Goal: Information Seeking & Learning: Learn about a topic

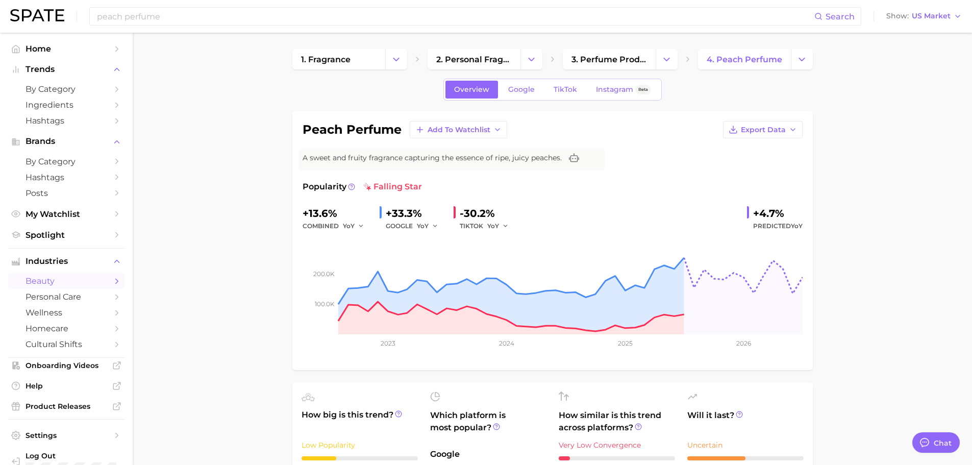
scroll to position [510, 0]
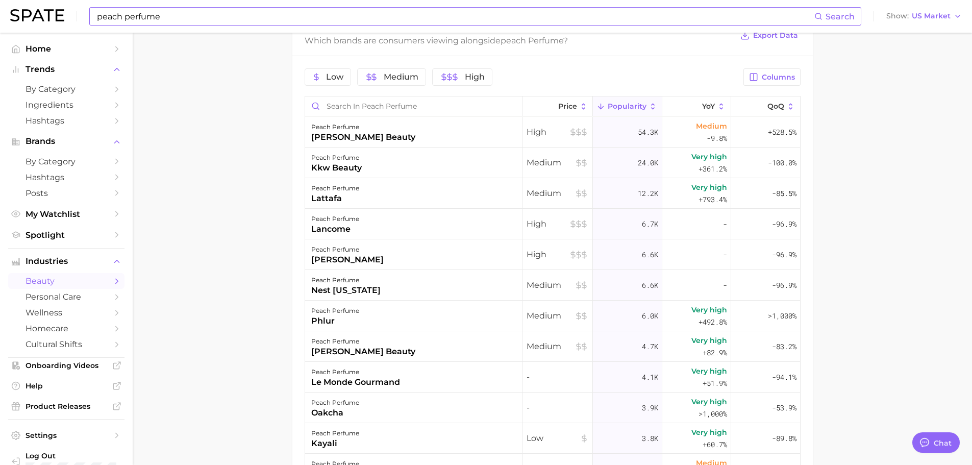
click at [175, 11] on input "peach perfume" at bounding box center [455, 16] width 718 height 17
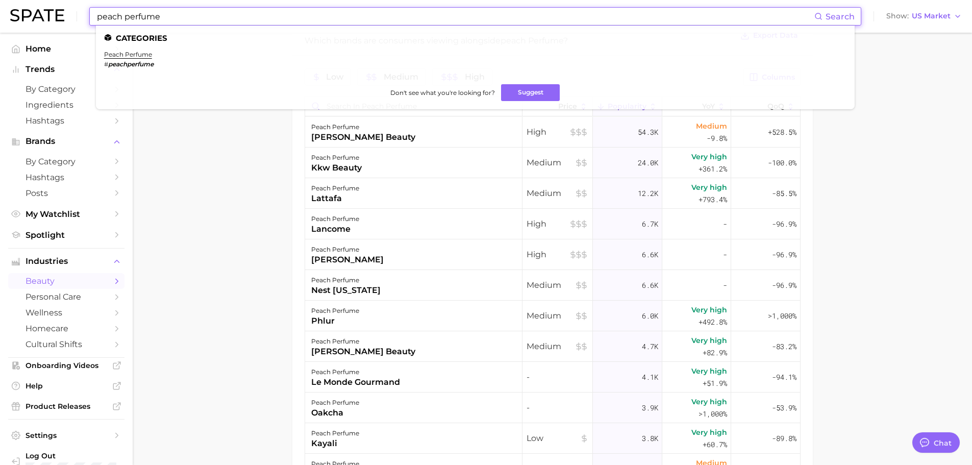
click at [175, 11] on input "peach perfume" at bounding box center [455, 16] width 718 height 17
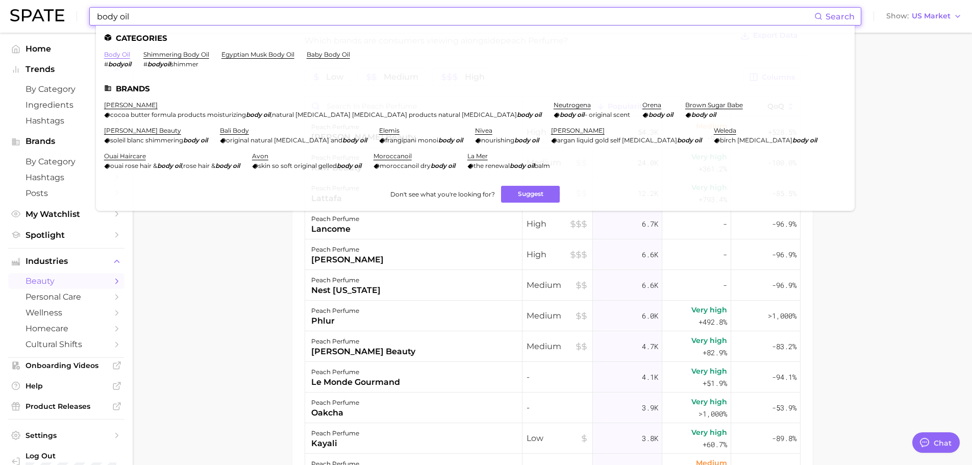
click at [121, 53] on link "body oil" at bounding box center [117, 54] width 26 height 8
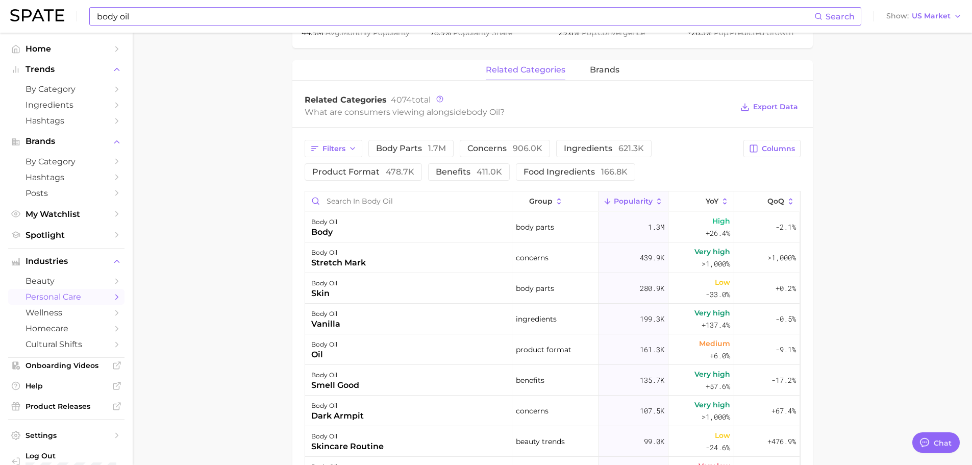
scroll to position [459, 0]
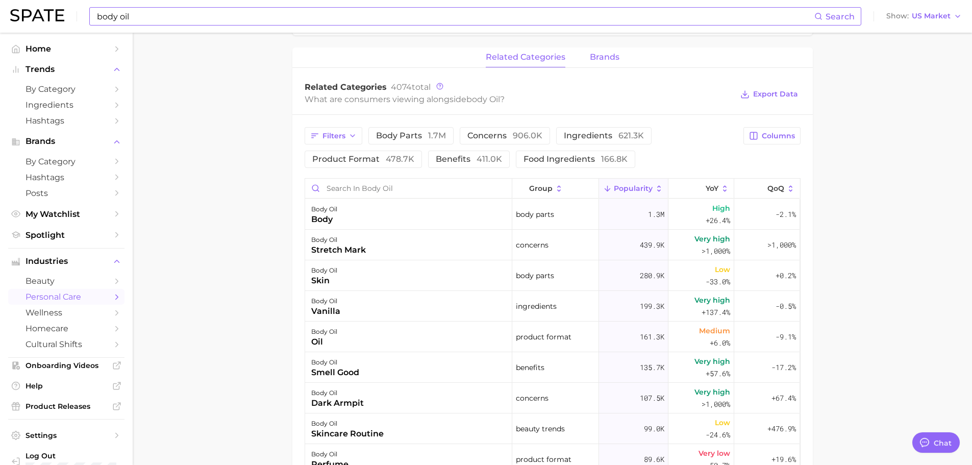
click at [602, 63] on button "brands" at bounding box center [605, 57] width 30 height 20
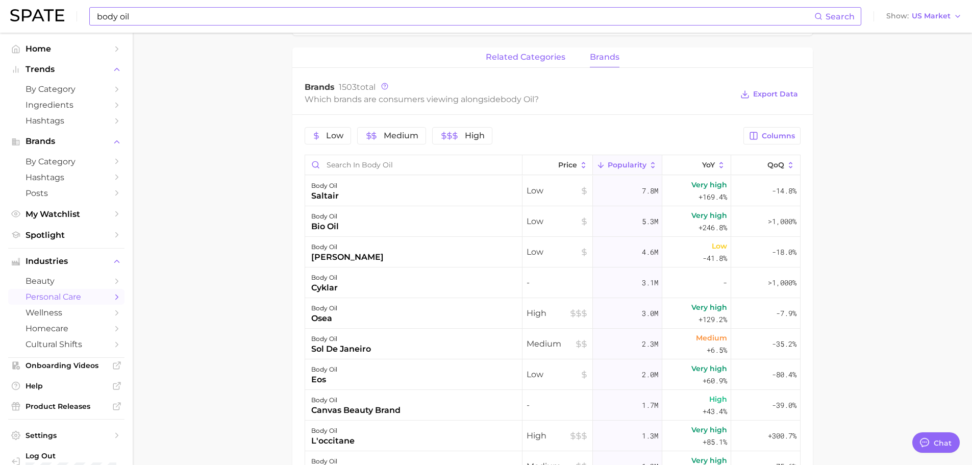
click at [522, 57] on span "related categories" at bounding box center [526, 57] width 80 height 9
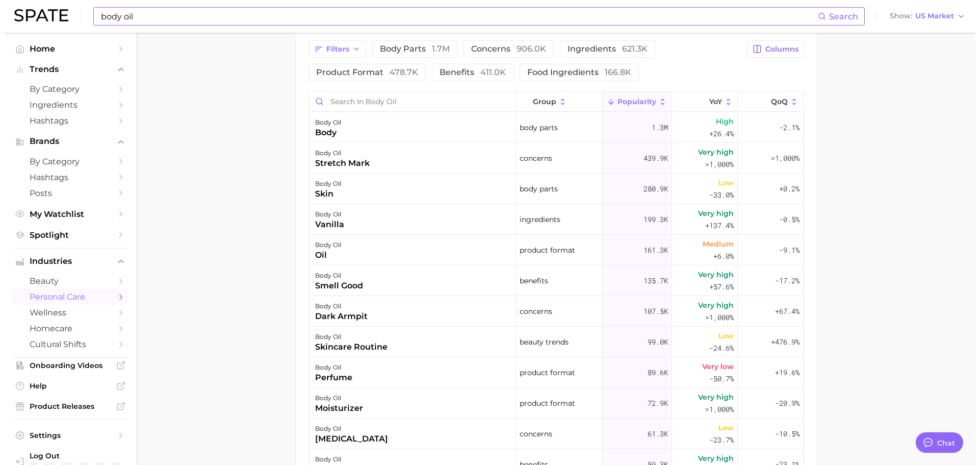
scroll to position [561, 0]
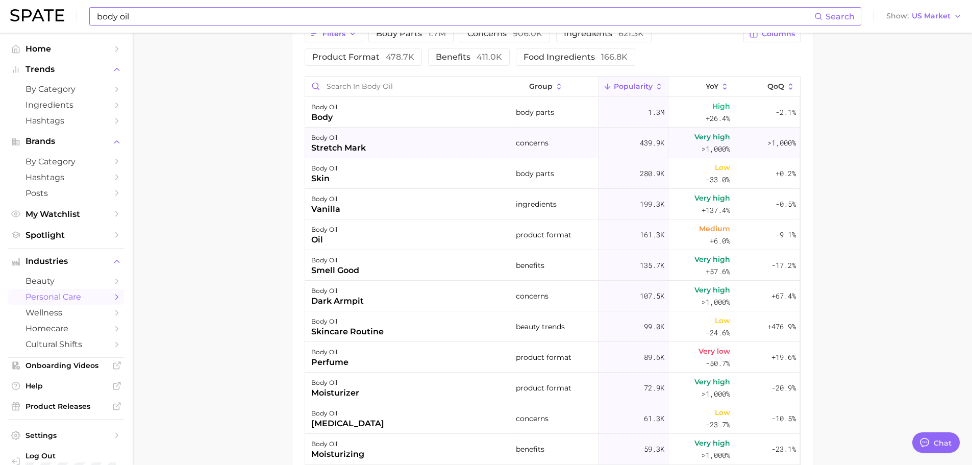
click at [375, 140] on div "body oil stretch mark" at bounding box center [408, 143] width 207 height 31
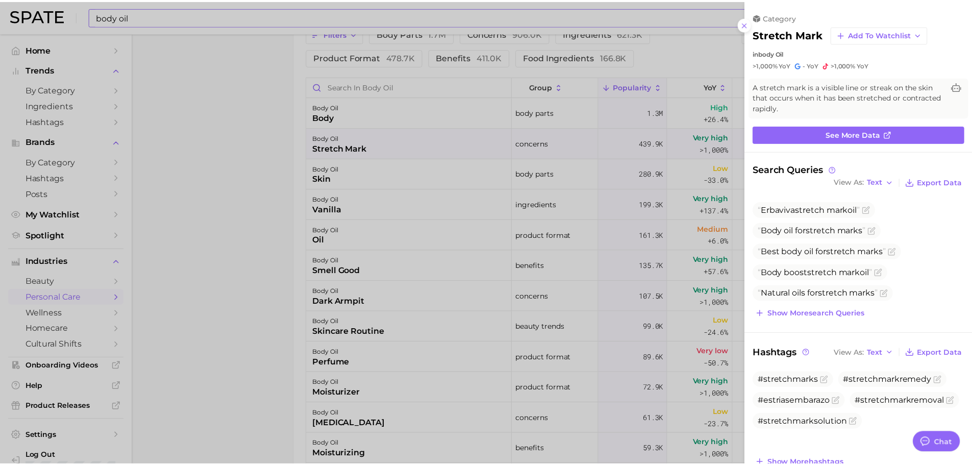
scroll to position [0, 0]
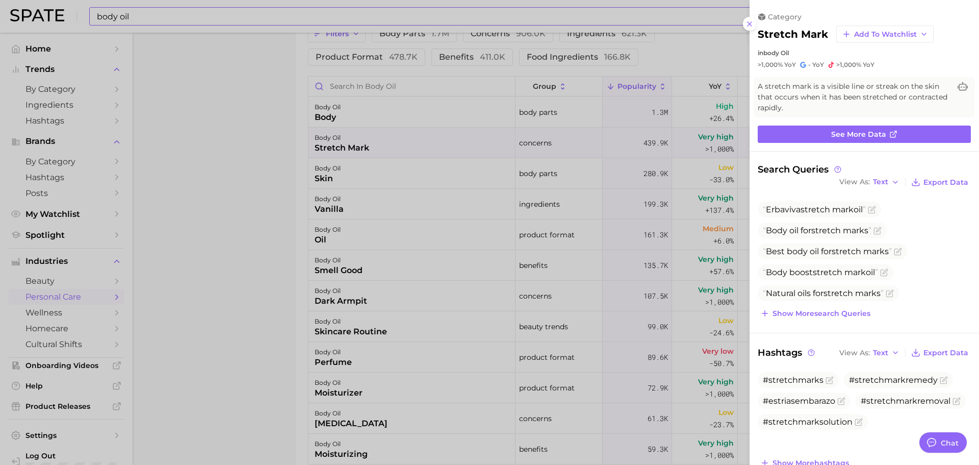
click at [375, 140] on div at bounding box center [489, 232] width 979 height 465
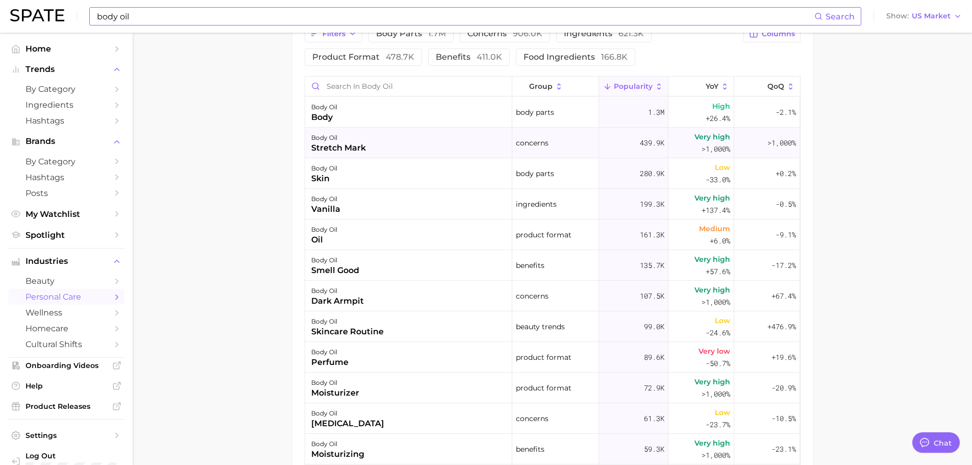
click at [391, 140] on div "body oil stretch mark" at bounding box center [408, 143] width 207 height 31
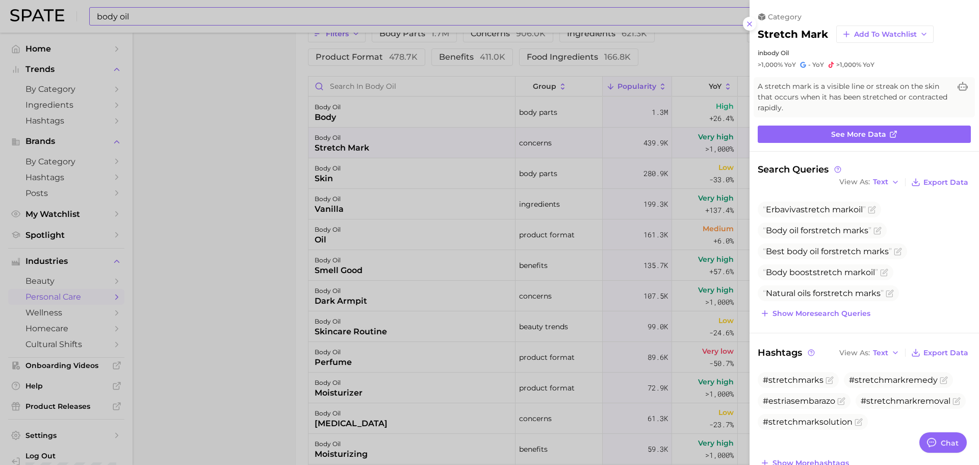
click at [474, 244] on div at bounding box center [489, 232] width 979 height 465
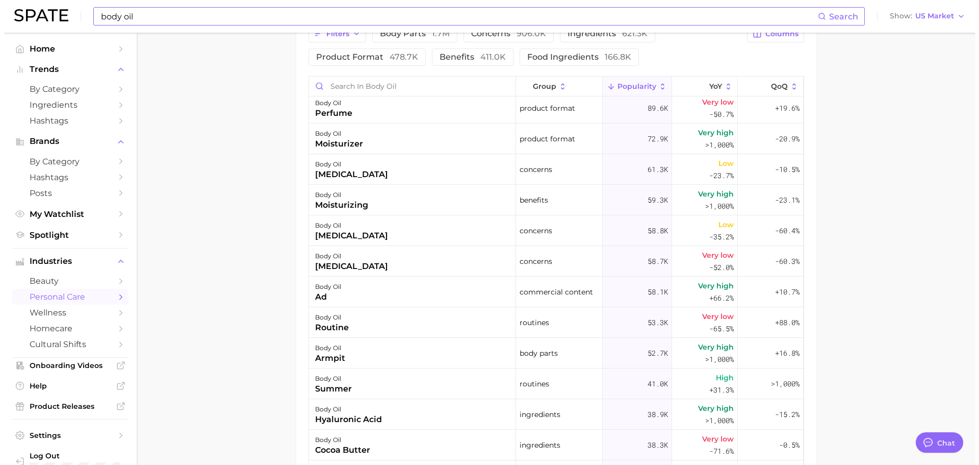
scroll to position [255, 0]
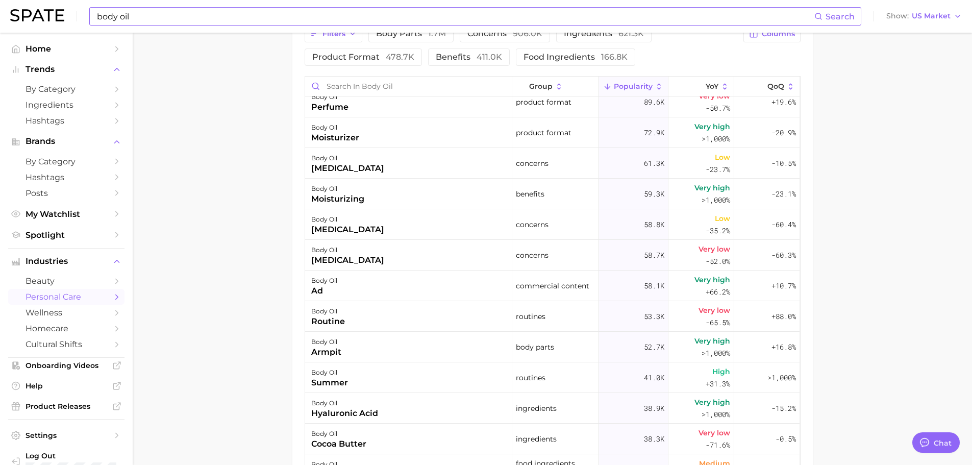
click at [409, 248] on div "body oil [MEDICAL_DATA]" at bounding box center [408, 255] width 207 height 31
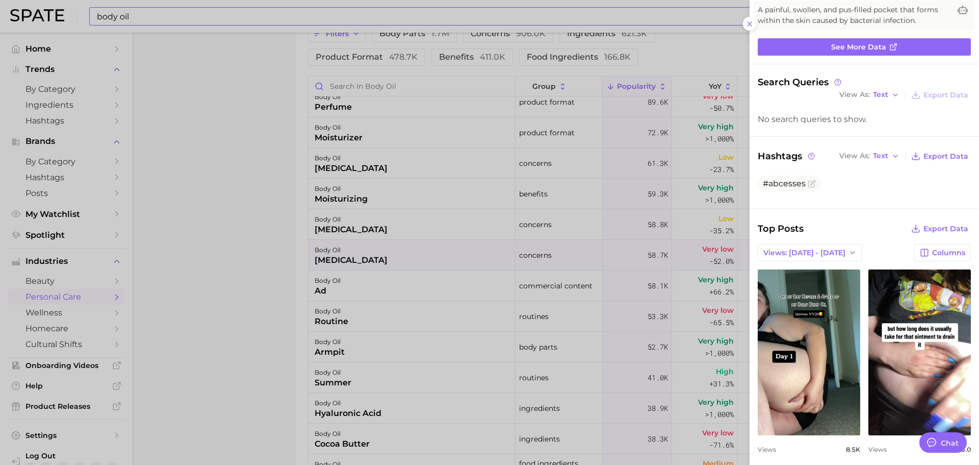
scroll to position [85, 0]
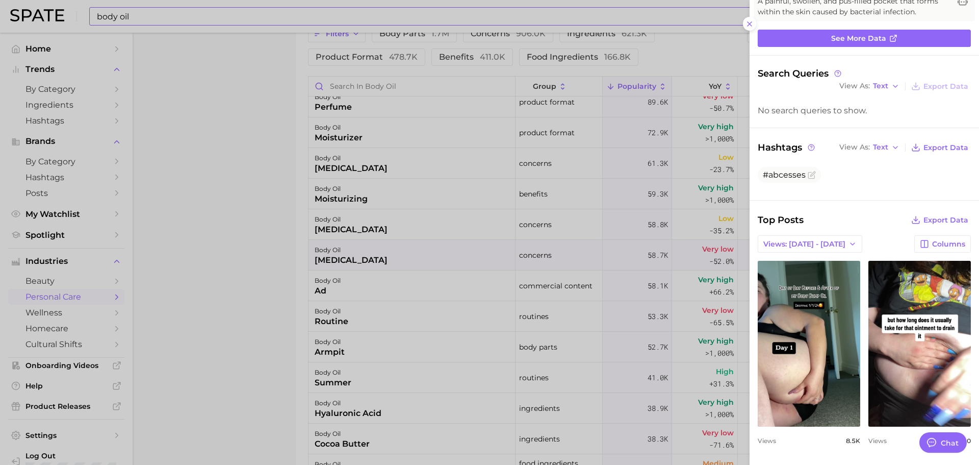
click at [545, 231] on div at bounding box center [489, 232] width 979 height 465
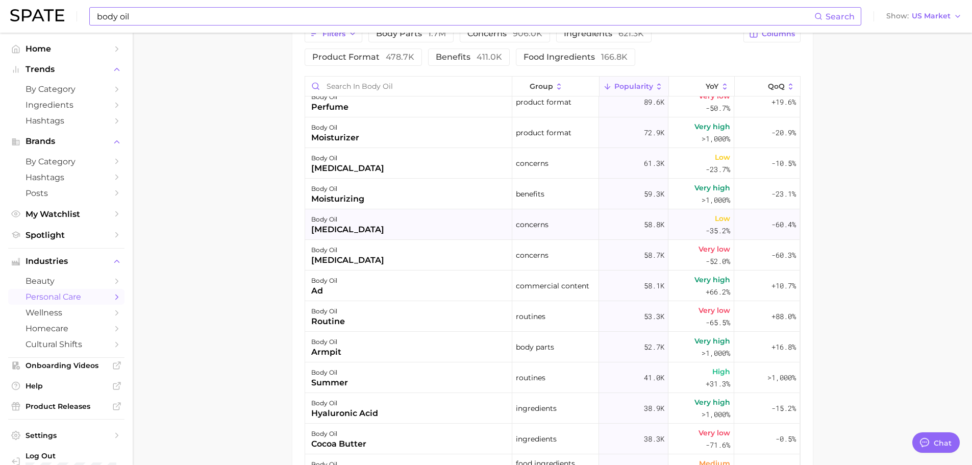
click at [452, 228] on div "body oil [MEDICAL_DATA]" at bounding box center [408, 224] width 207 height 31
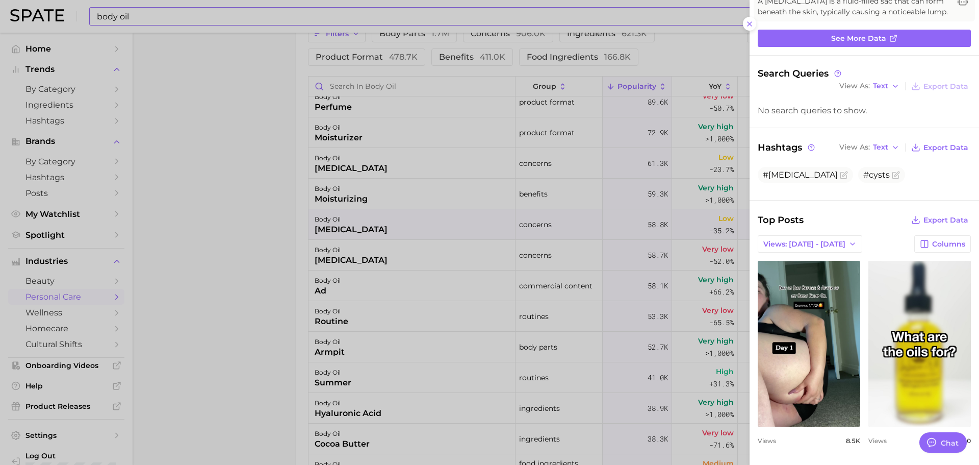
click at [565, 254] on div at bounding box center [489, 232] width 979 height 465
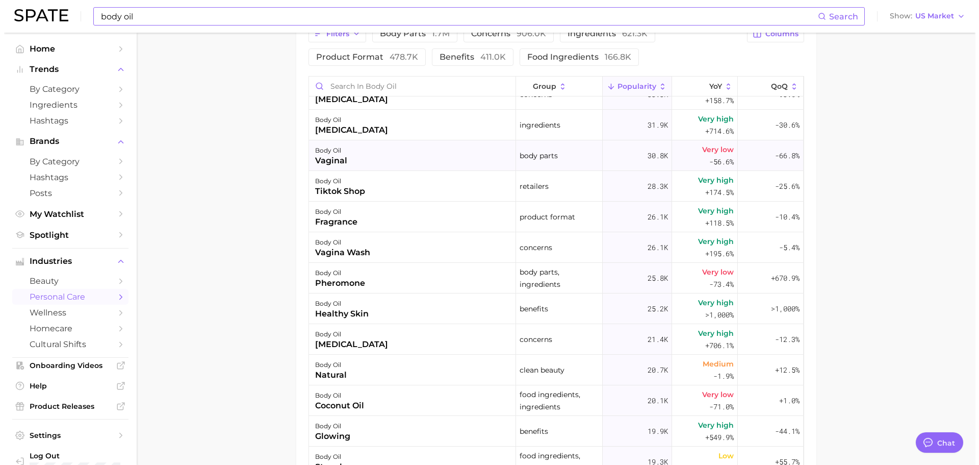
scroll to position [663, 0]
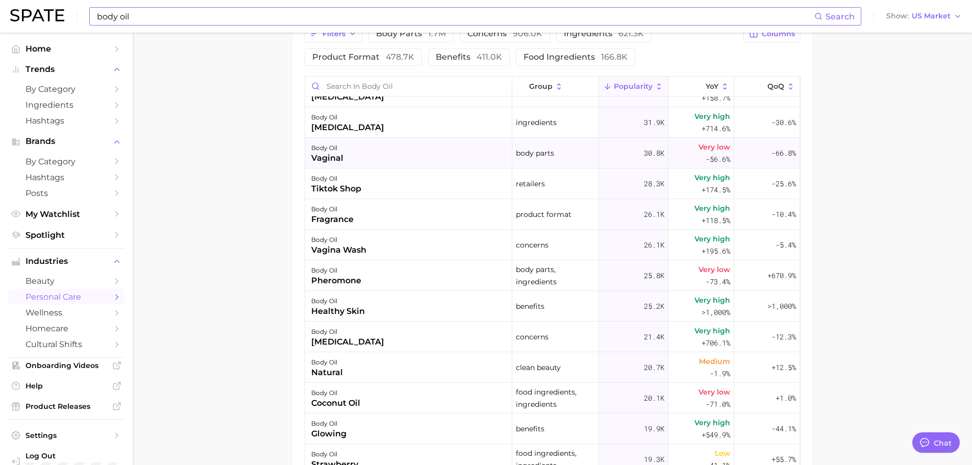
click at [395, 158] on div "body oil vaginal" at bounding box center [408, 153] width 207 height 31
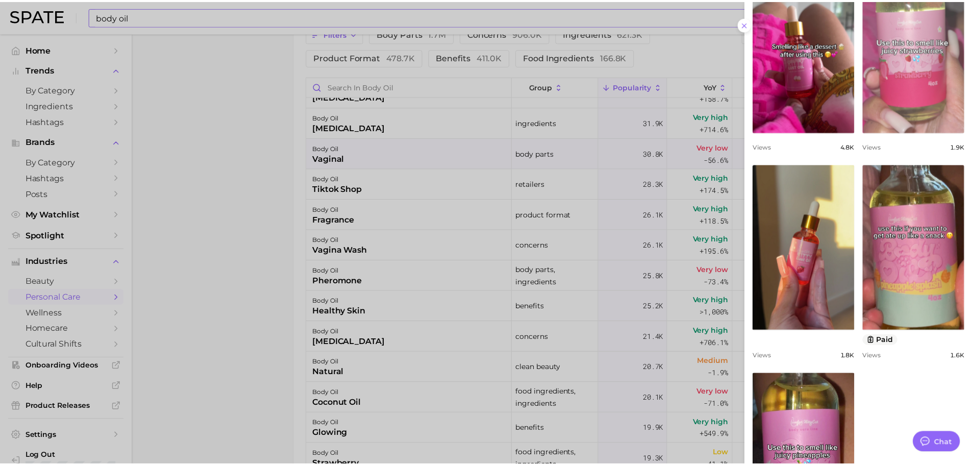
scroll to position [408, 0]
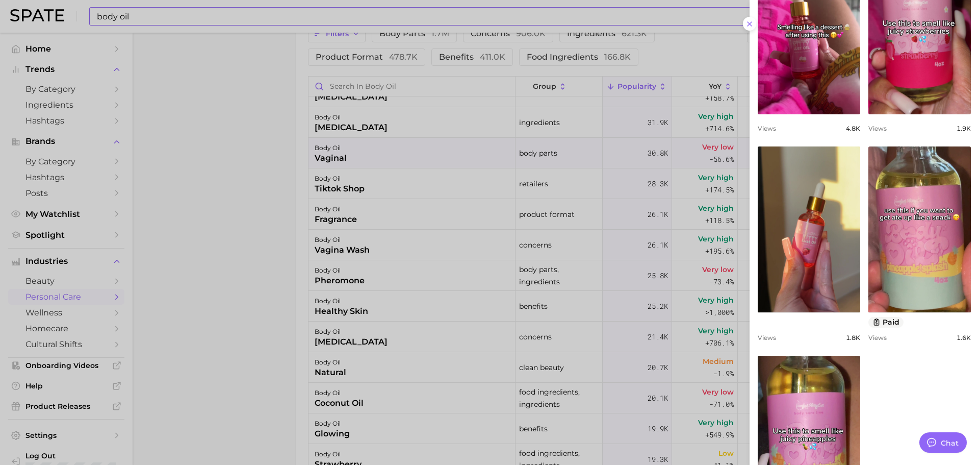
click at [569, 240] on div at bounding box center [489, 232] width 979 height 465
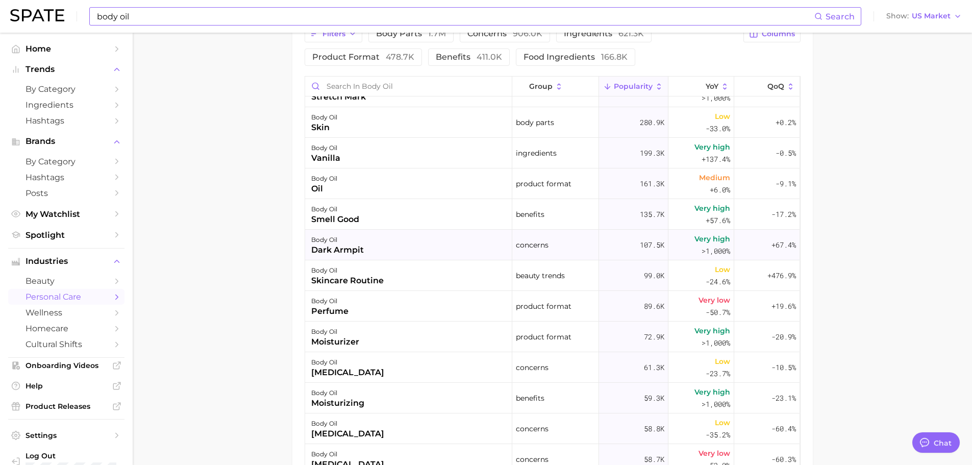
scroll to position [0, 0]
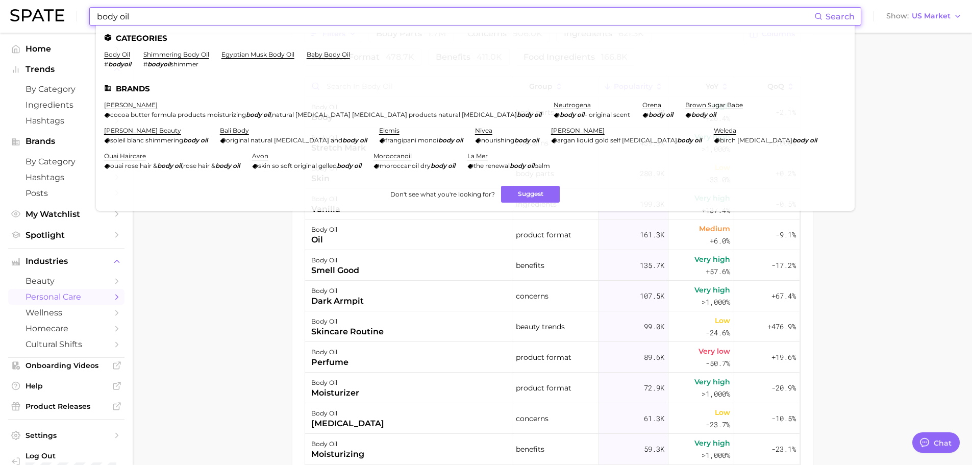
click at [308, 16] on input "body oil" at bounding box center [455, 16] width 718 height 17
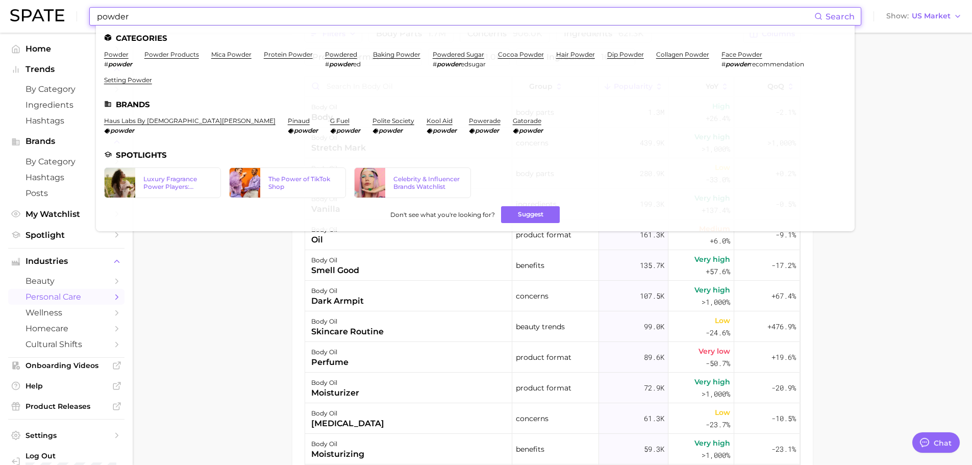
click at [105, 16] on input "powder" at bounding box center [455, 16] width 718 height 17
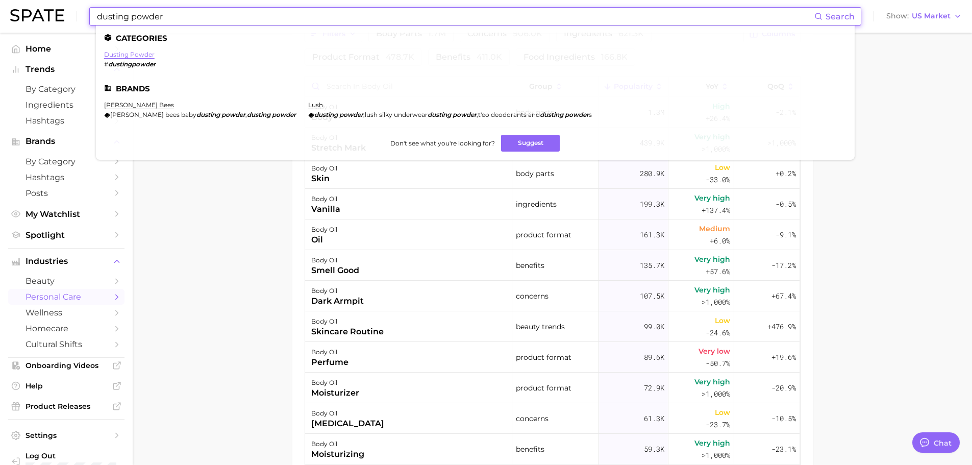
click at [133, 57] on link "dusting powder" at bounding box center [129, 54] width 50 height 8
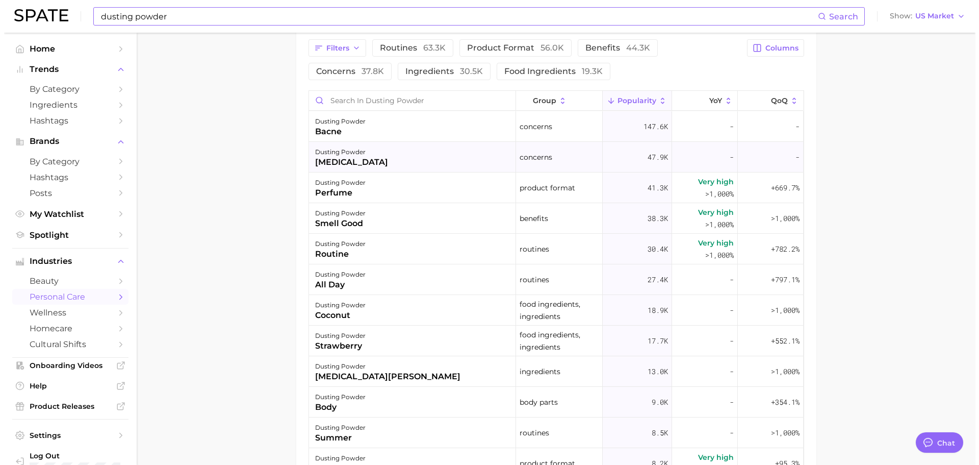
scroll to position [561, 0]
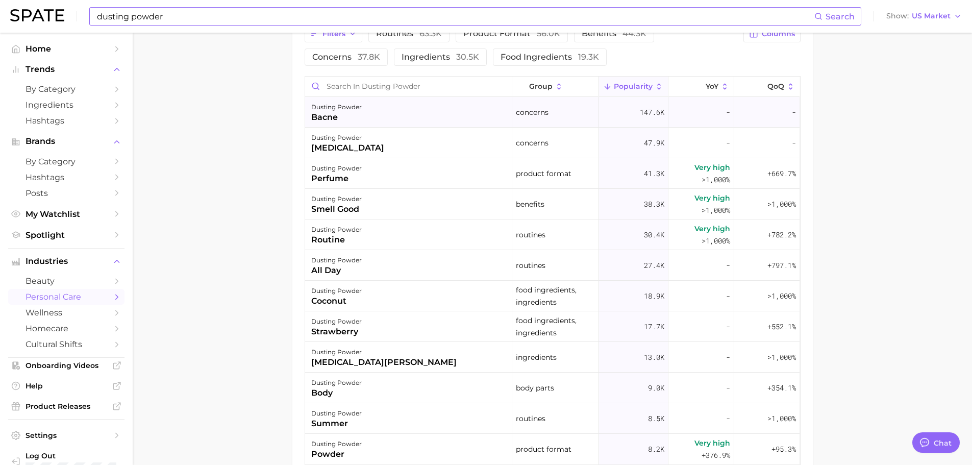
click at [379, 120] on div "dusting powder bacne" at bounding box center [408, 112] width 207 height 31
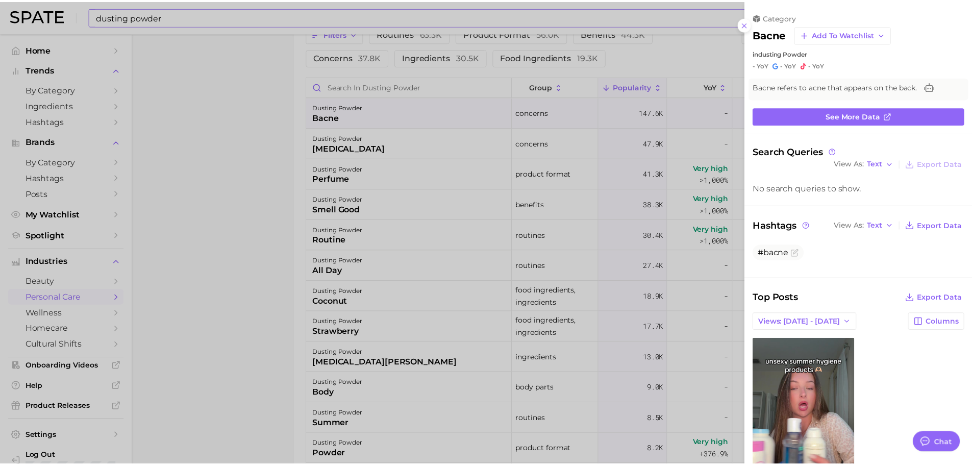
scroll to position [78, 0]
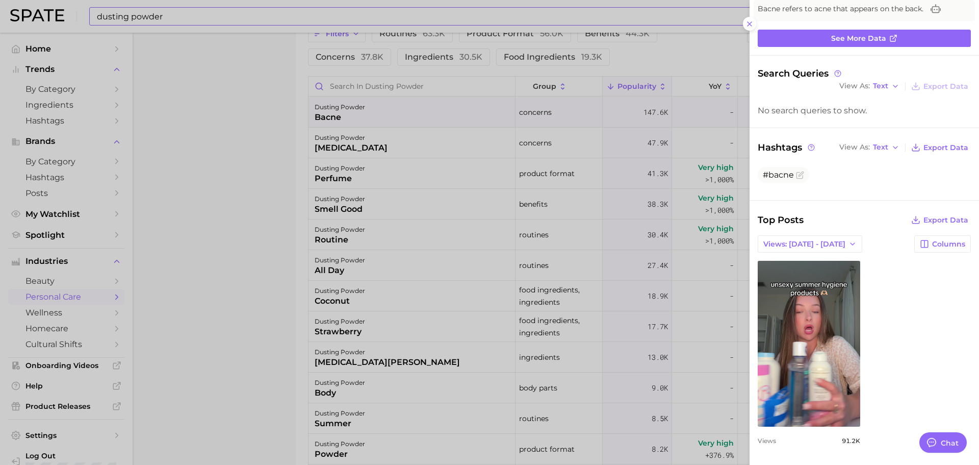
click at [562, 210] on div at bounding box center [489, 232] width 979 height 465
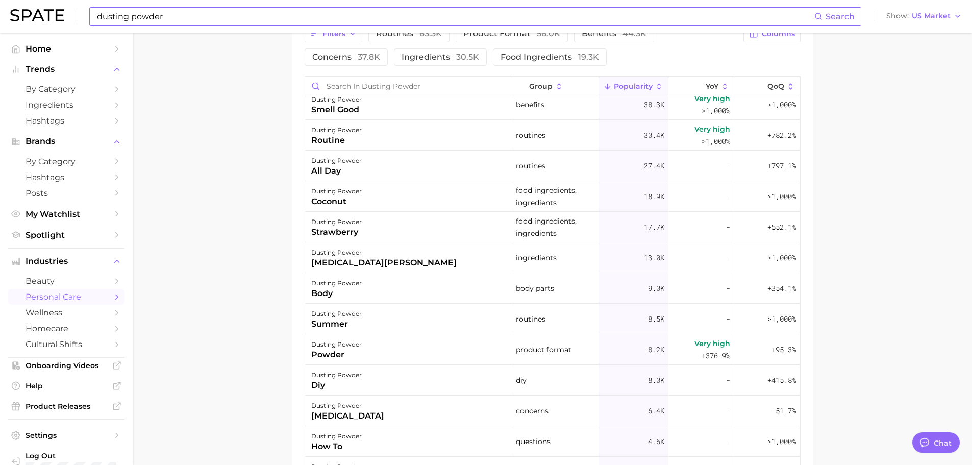
scroll to position [0, 0]
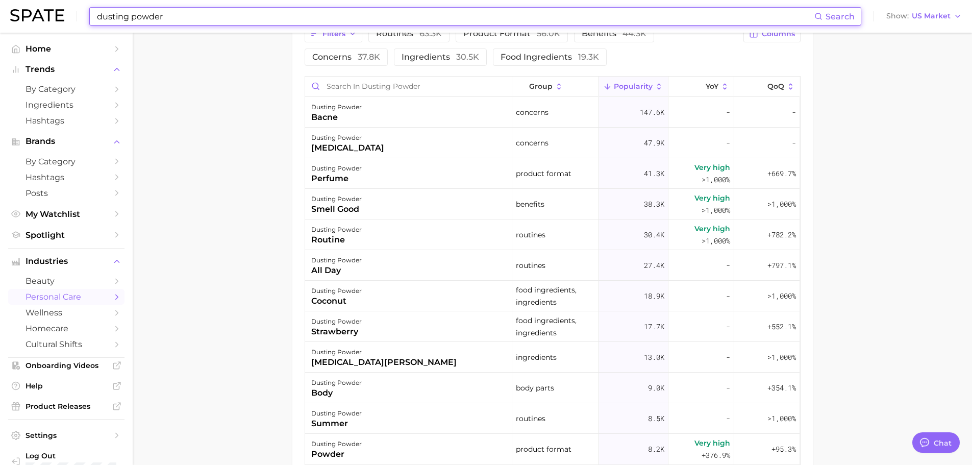
click at [242, 8] on input "dusting powder" at bounding box center [455, 16] width 718 height 17
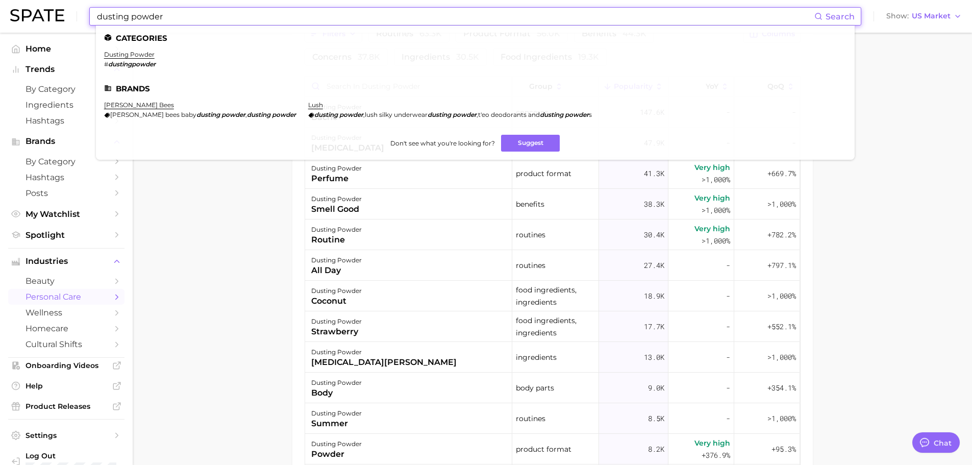
click at [242, 8] on input "dusting powder" at bounding box center [455, 16] width 718 height 17
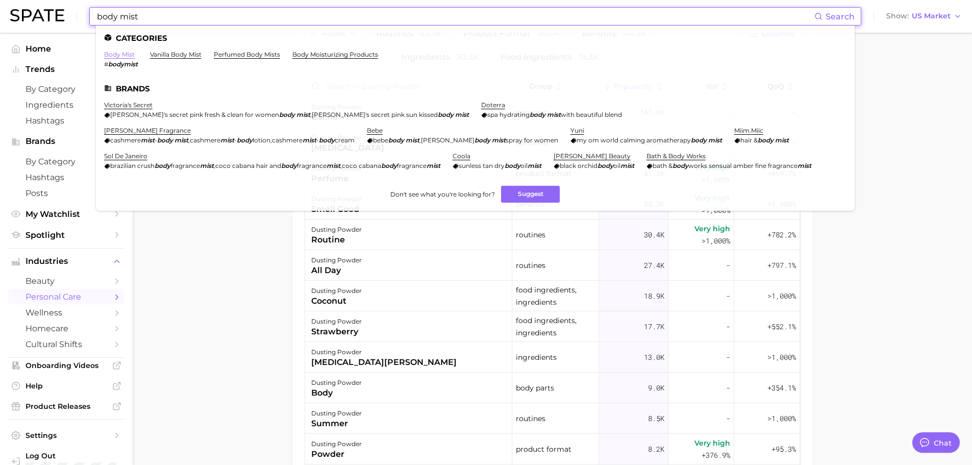
click at [133, 54] on link "body mist" at bounding box center [119, 54] width 31 height 8
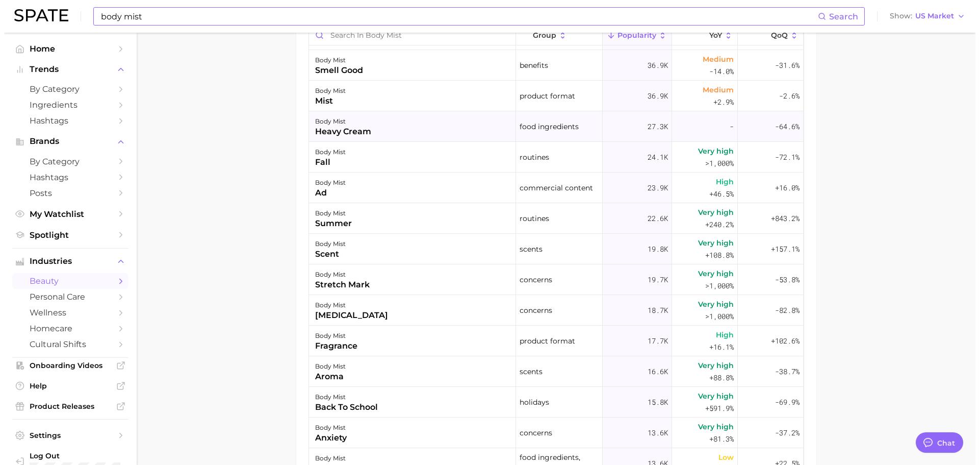
scroll to position [153, 0]
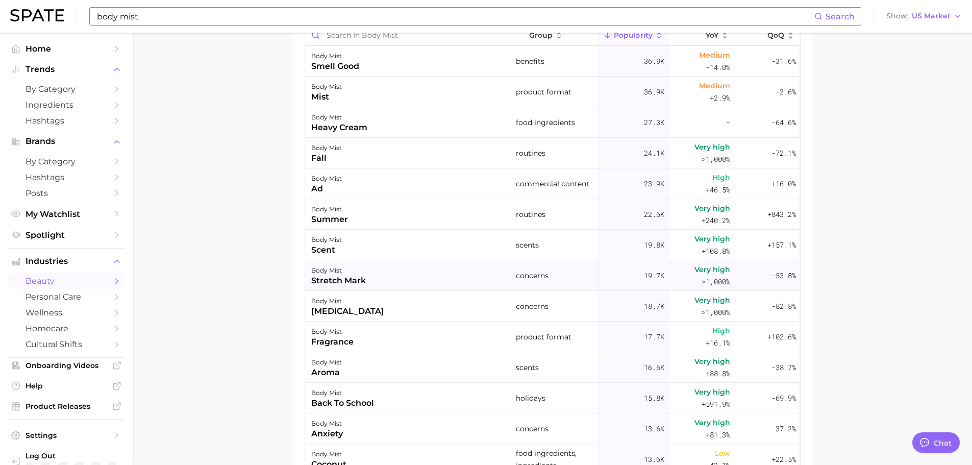
click at [391, 269] on div "body mist stretch mark" at bounding box center [408, 275] width 207 height 31
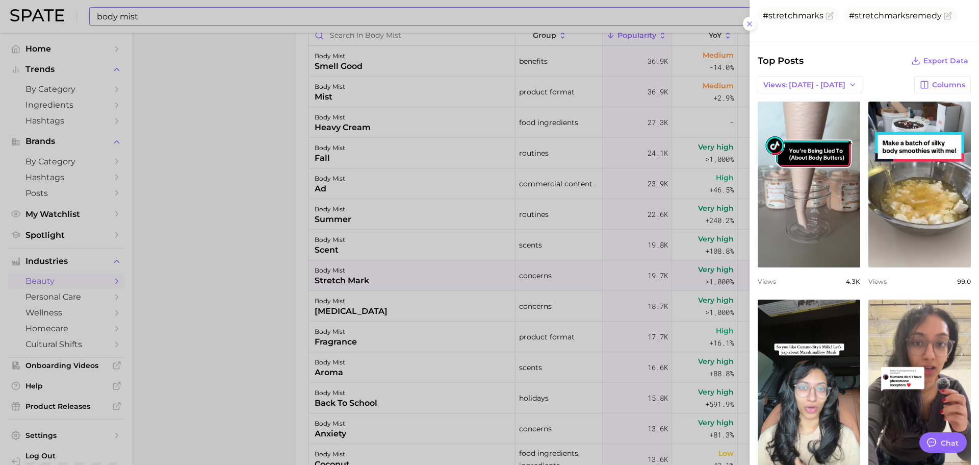
scroll to position [0, 0]
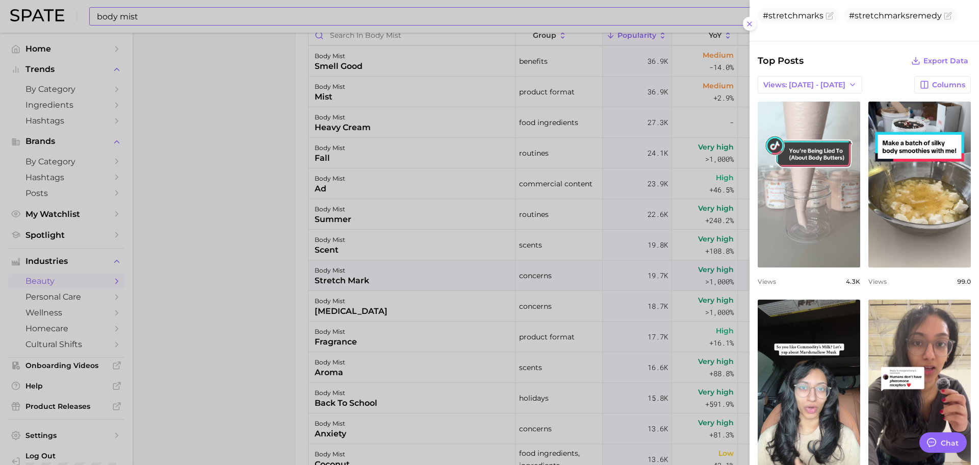
click at [829, 235] on link "view post on TikTok" at bounding box center [809, 184] width 103 height 166
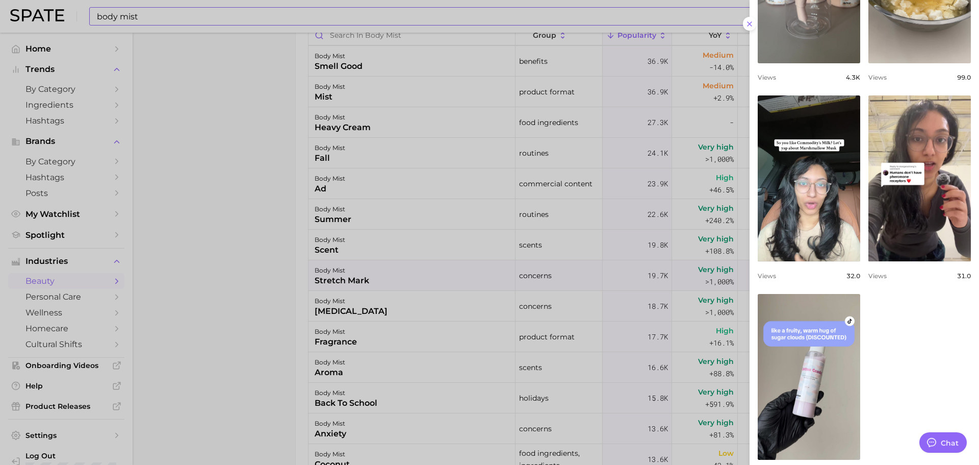
scroll to position [506, 0]
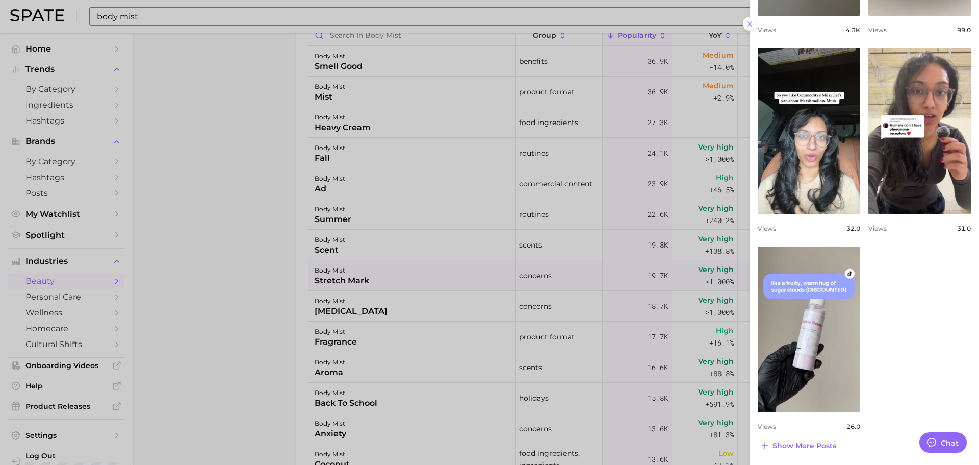
click at [534, 272] on div at bounding box center [489, 232] width 979 height 465
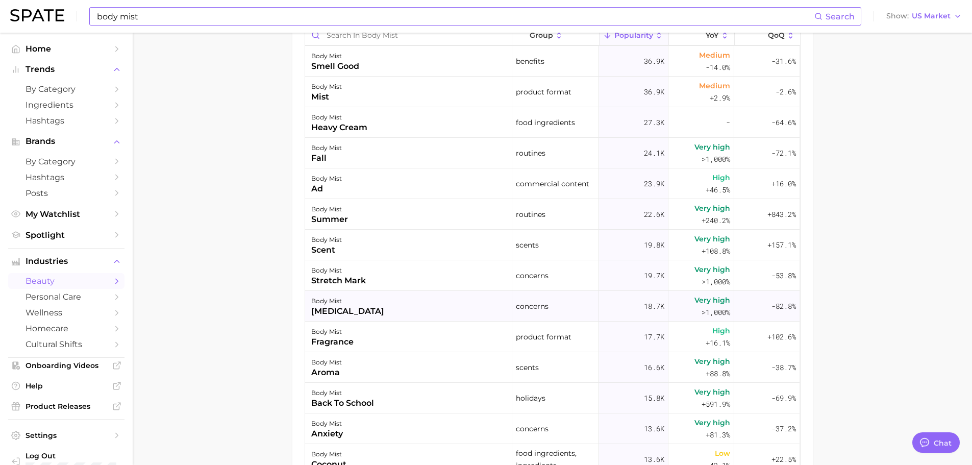
click at [413, 296] on div "body mist [MEDICAL_DATA]" at bounding box center [408, 306] width 207 height 31
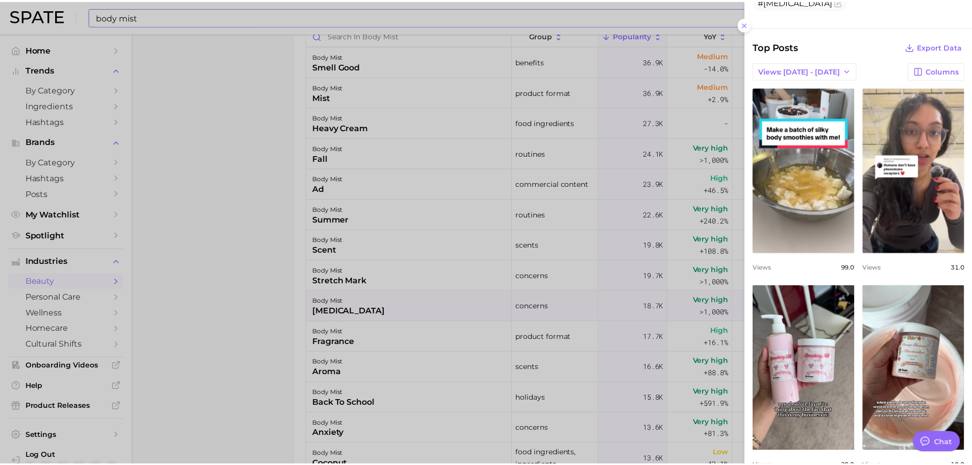
scroll to position [408, 0]
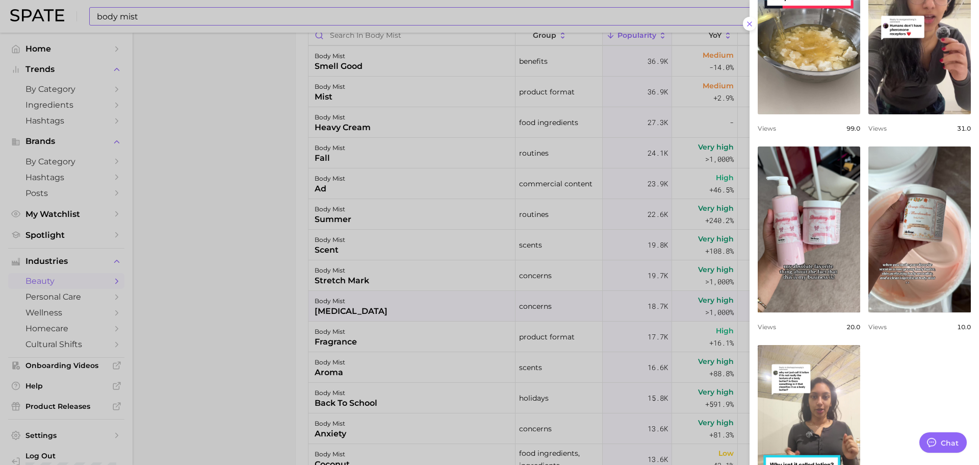
click at [678, 257] on div at bounding box center [489, 232] width 979 height 465
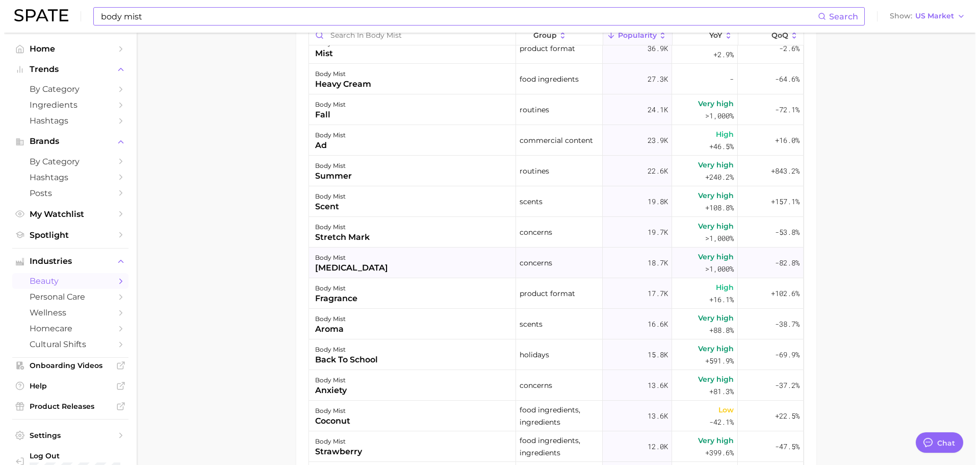
scroll to position [306, 0]
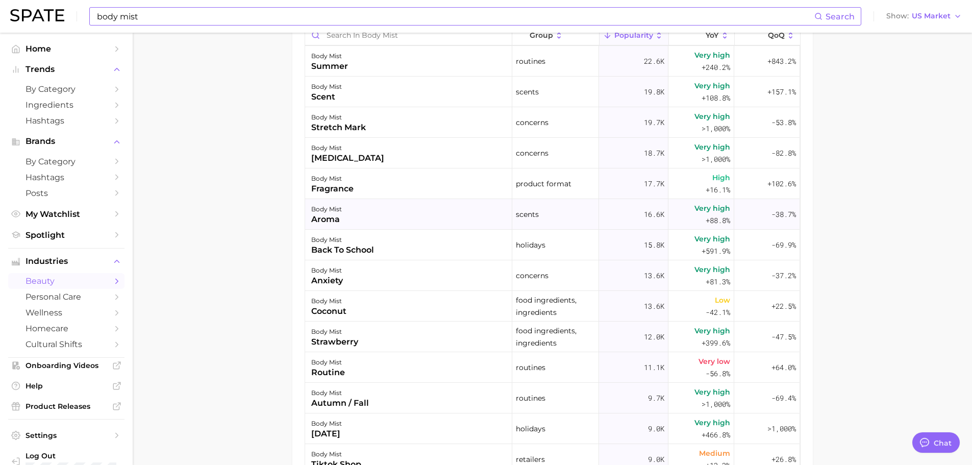
click at [409, 211] on div "body mist aroma" at bounding box center [408, 214] width 207 height 31
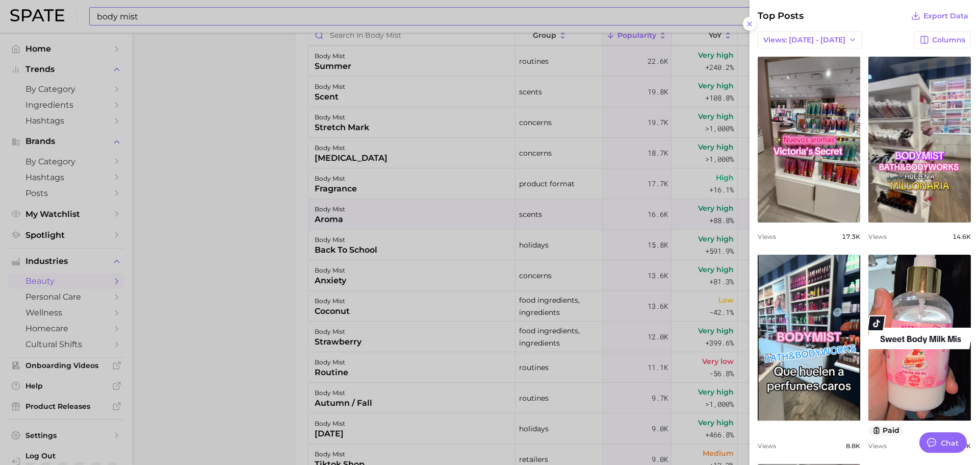
scroll to position [408, 0]
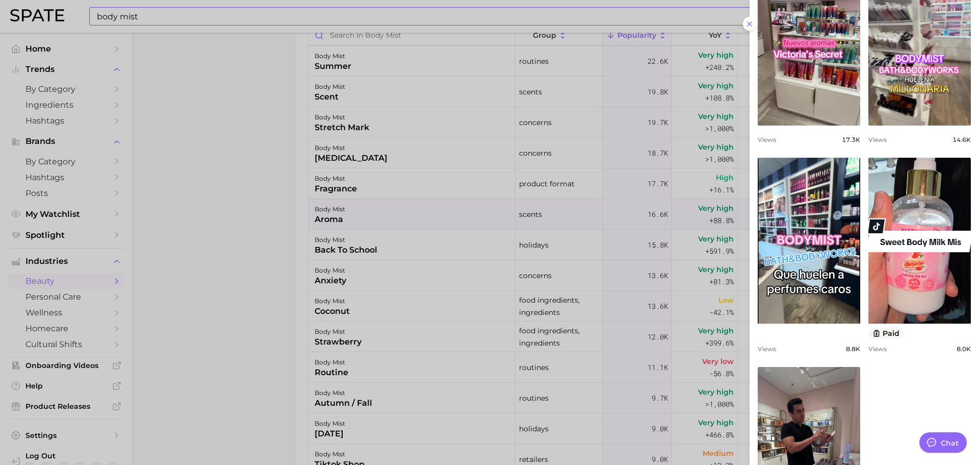
click at [446, 272] on div at bounding box center [489, 232] width 979 height 465
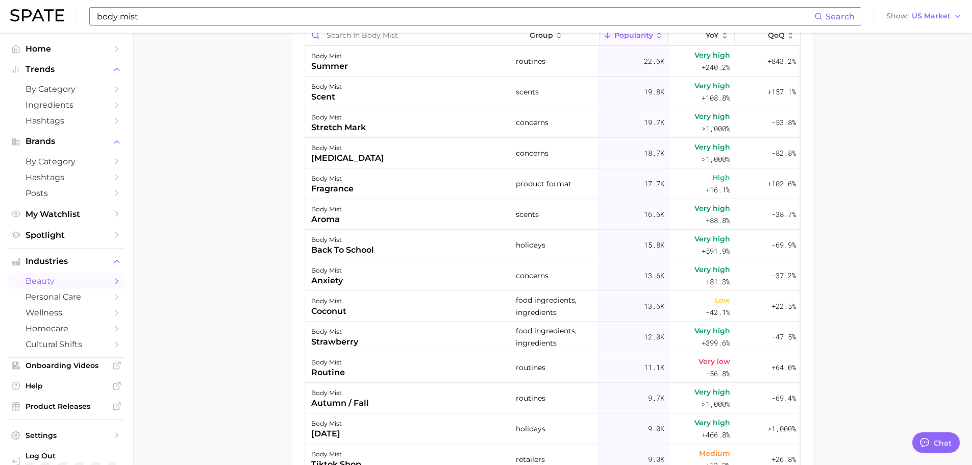
click at [446, 272] on div "body mist anxiety" at bounding box center [408, 275] width 207 height 31
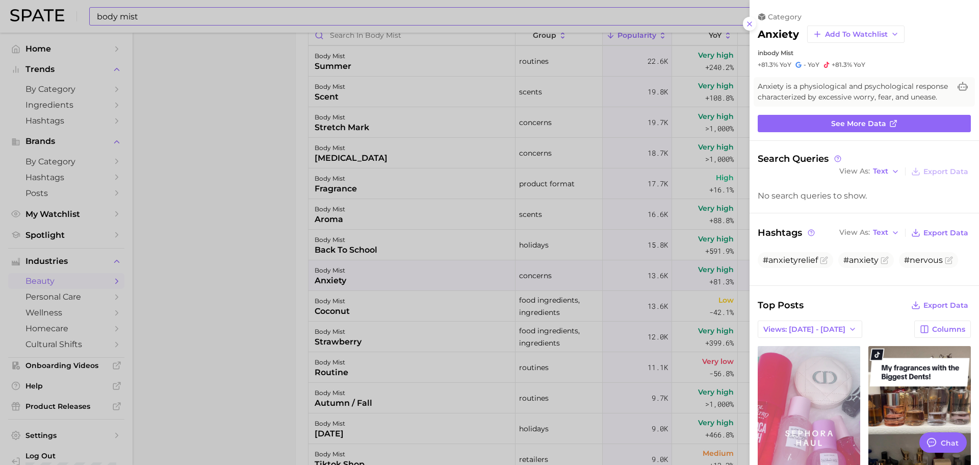
scroll to position [204, 0]
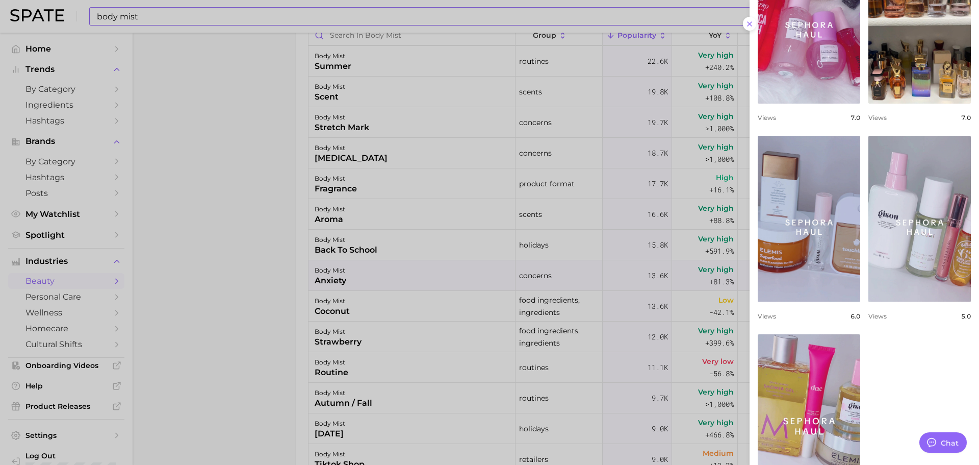
click at [409, 270] on div at bounding box center [489, 232] width 979 height 465
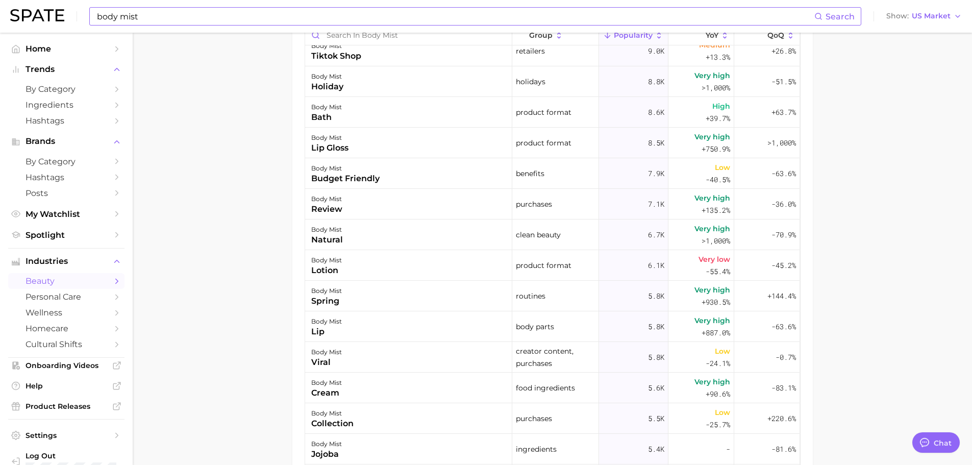
scroll to position [765, 0]
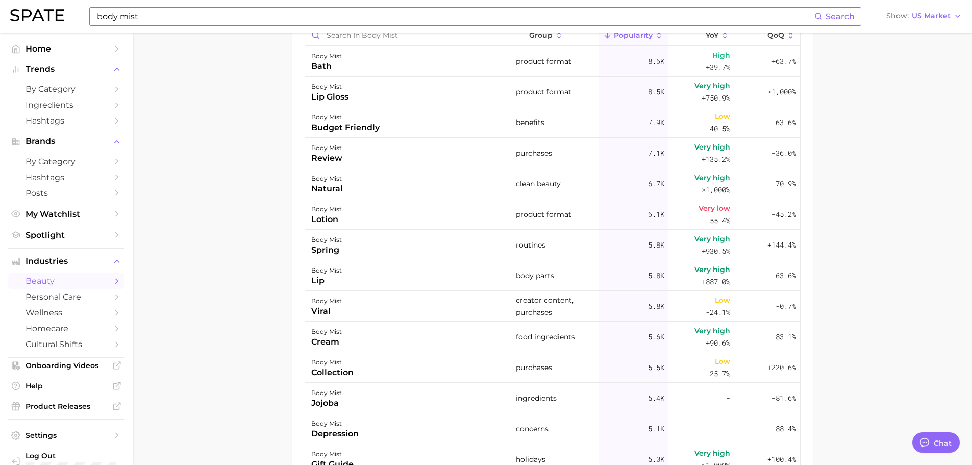
click at [236, 14] on input "body mist" at bounding box center [455, 16] width 718 height 17
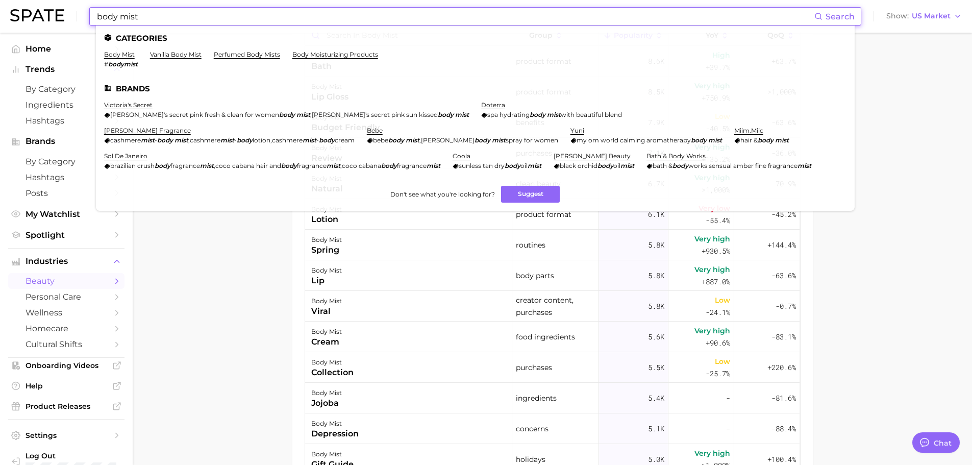
click at [236, 14] on input "body mist" at bounding box center [455, 16] width 718 height 17
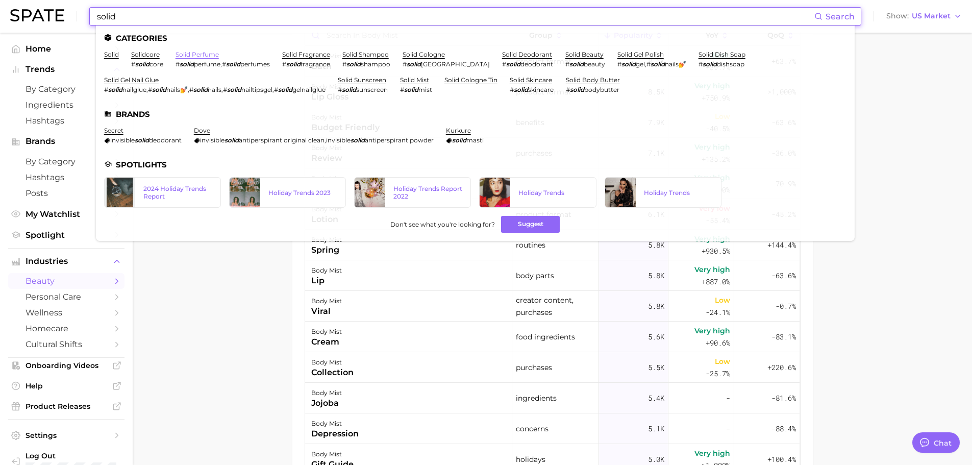
type input "solid"
click at [200, 51] on link "solid perfume" at bounding box center [196, 54] width 43 height 8
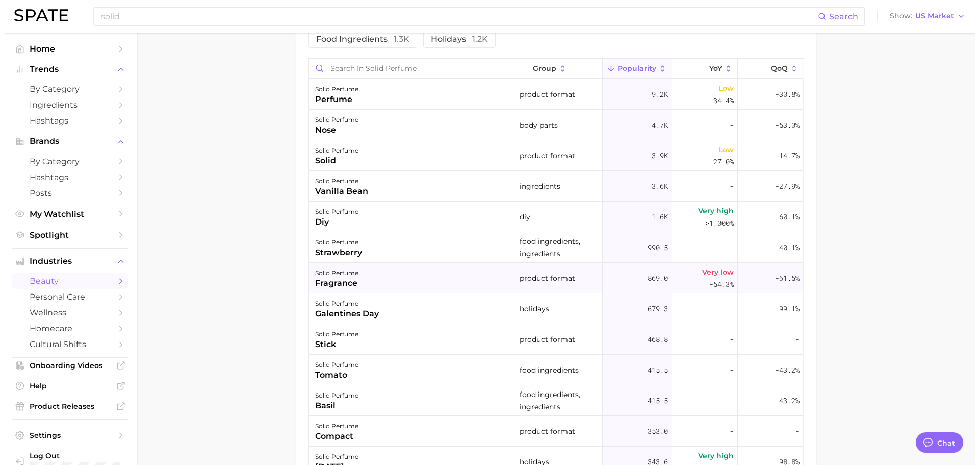
scroll to position [561, 0]
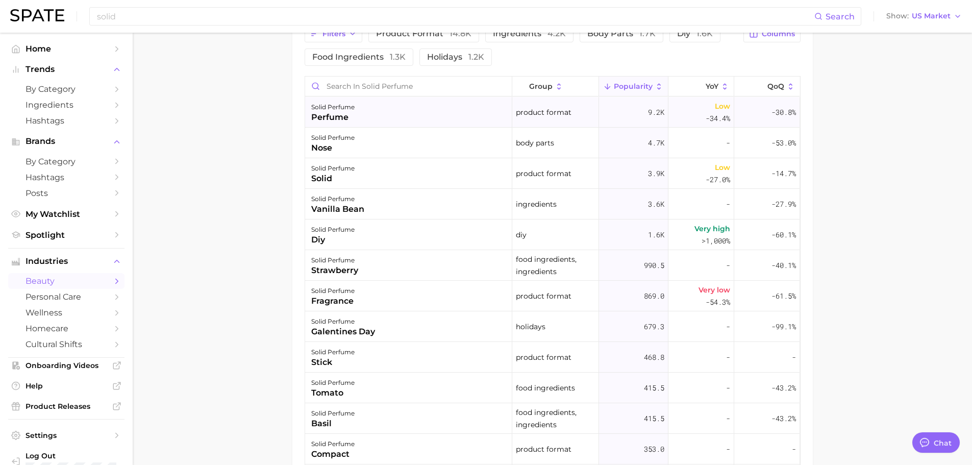
click at [371, 111] on div "solid perfume perfume" at bounding box center [408, 112] width 207 height 31
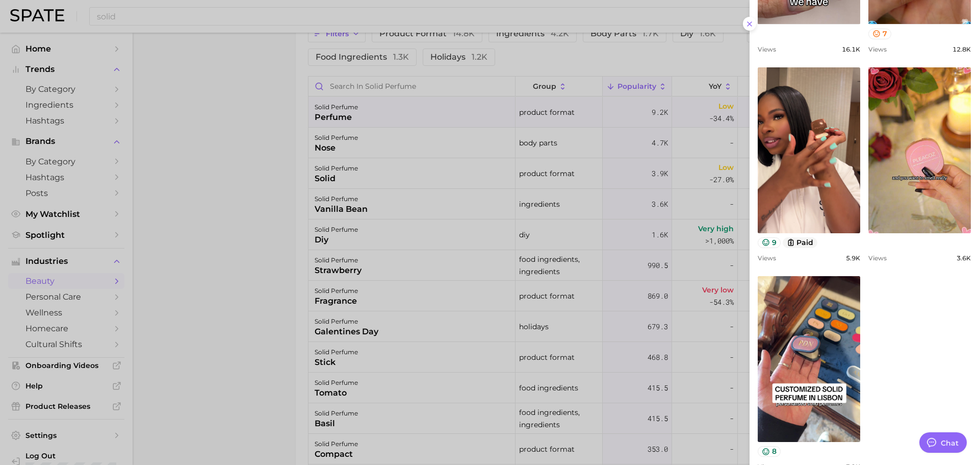
scroll to position [704, 0]
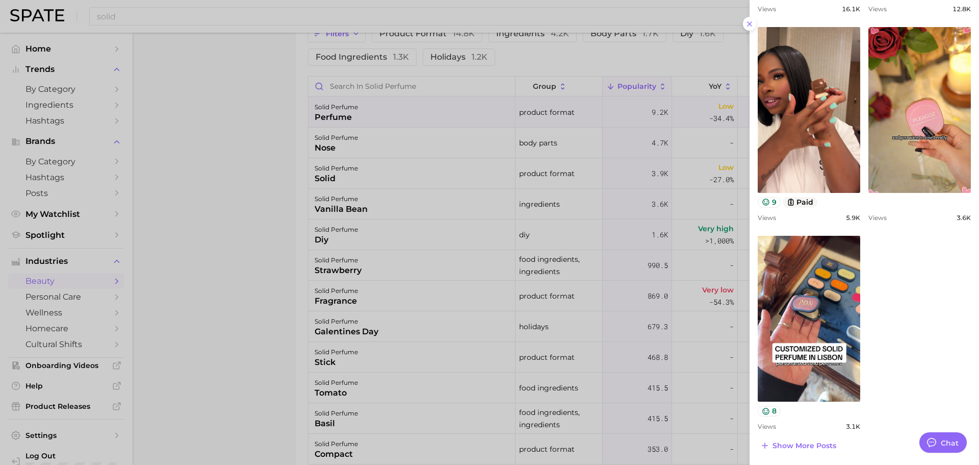
click at [674, 198] on div at bounding box center [489, 232] width 979 height 465
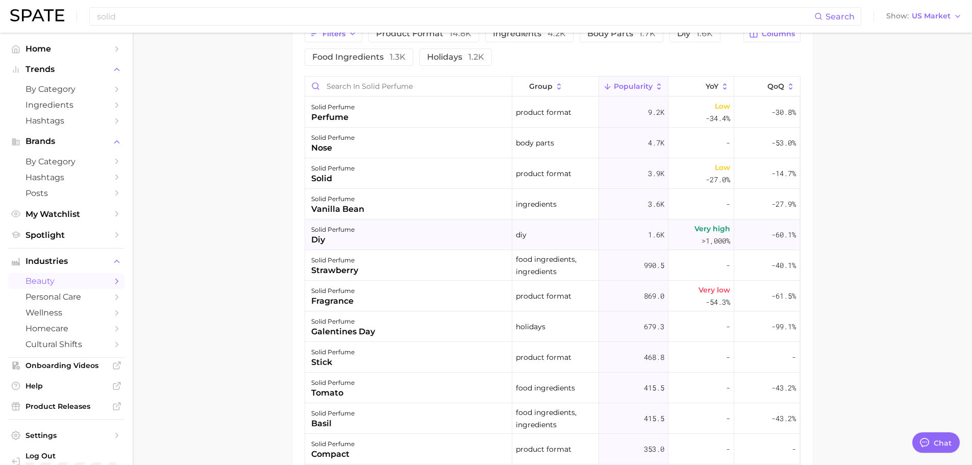
click at [374, 242] on div "solid perfume diy" at bounding box center [408, 234] width 207 height 31
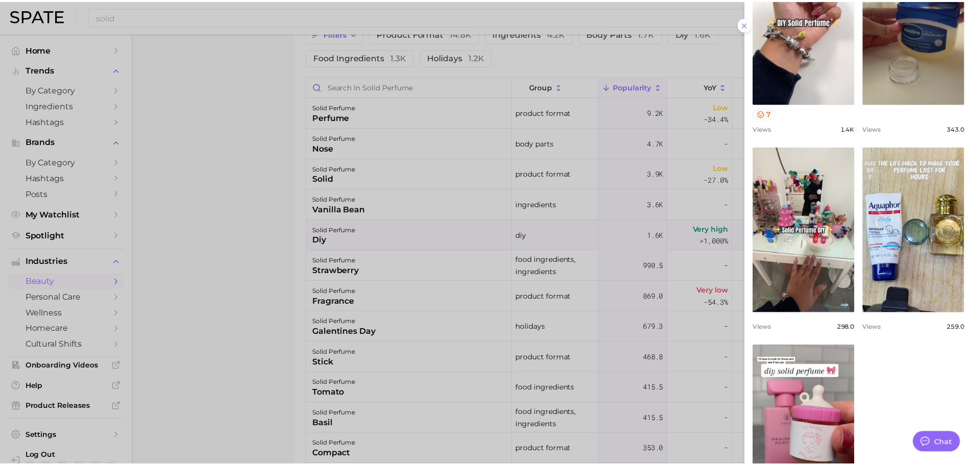
scroll to position [510, 0]
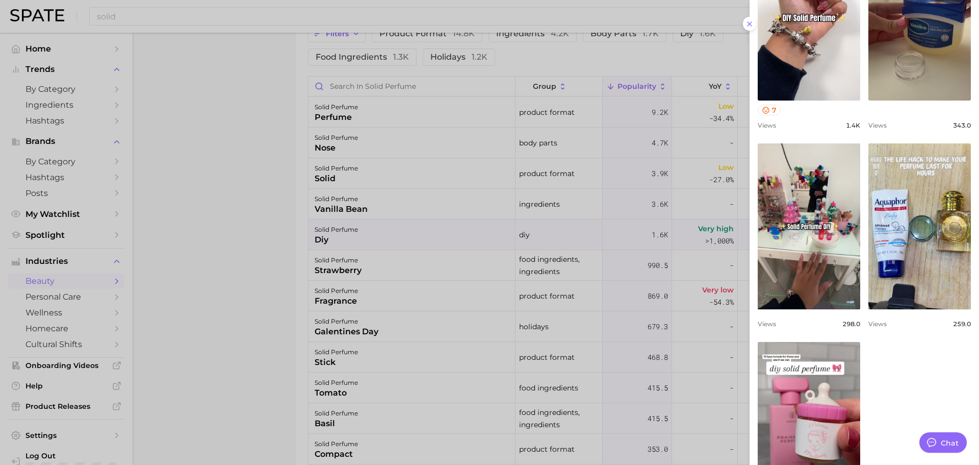
click at [661, 245] on div at bounding box center [489, 232] width 979 height 465
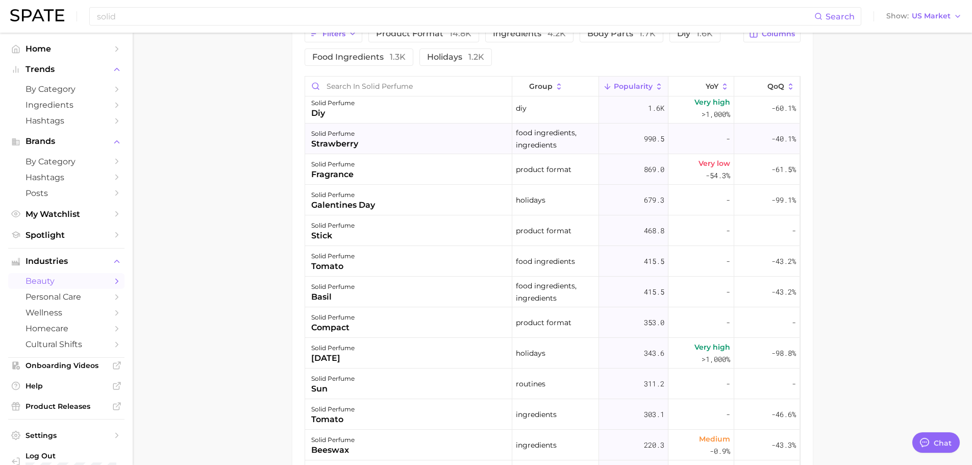
scroll to position [153, 0]
